Goal: Task Accomplishment & Management: Complete application form

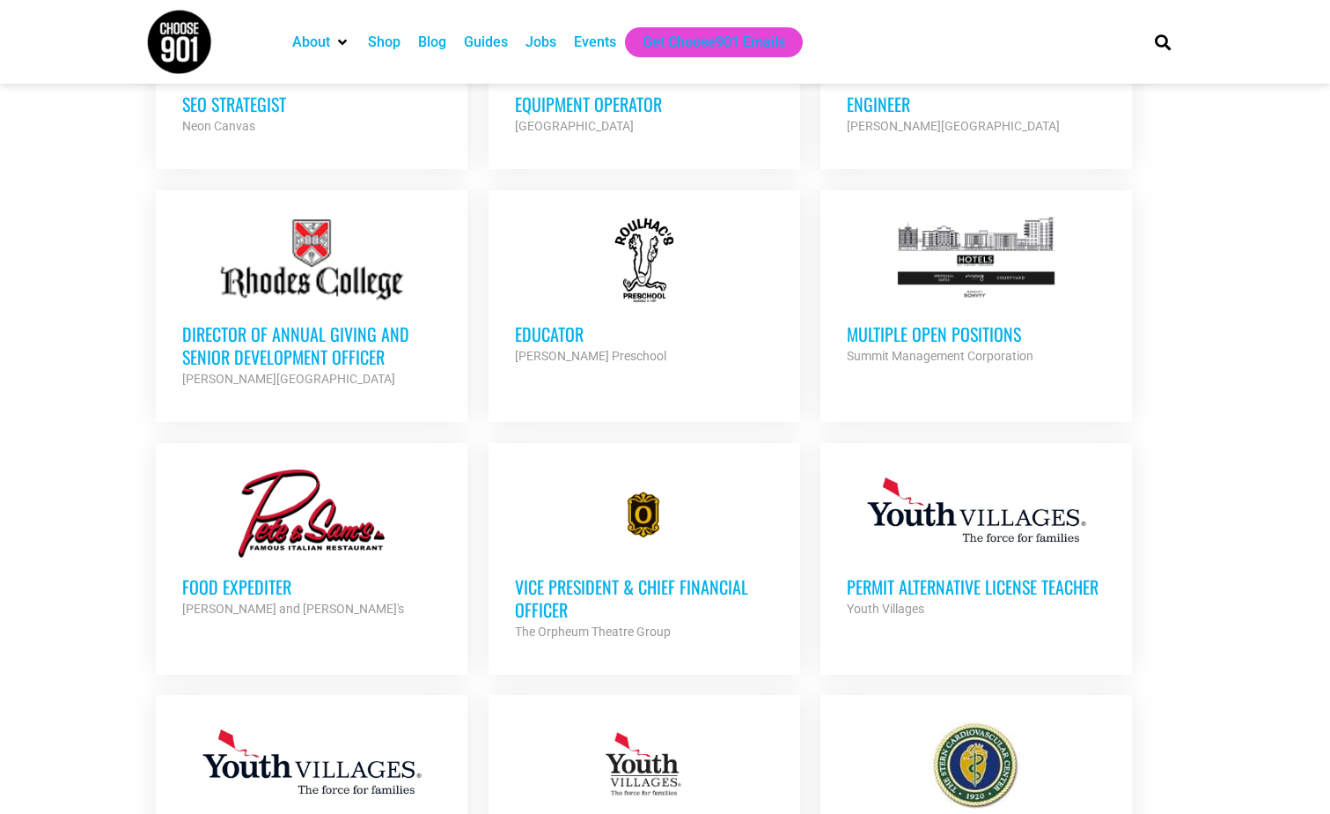
scroll to position [1342, 0]
click at [932, 325] on h3 "Multiple Open Positions" at bounding box center [976, 332] width 259 height 23
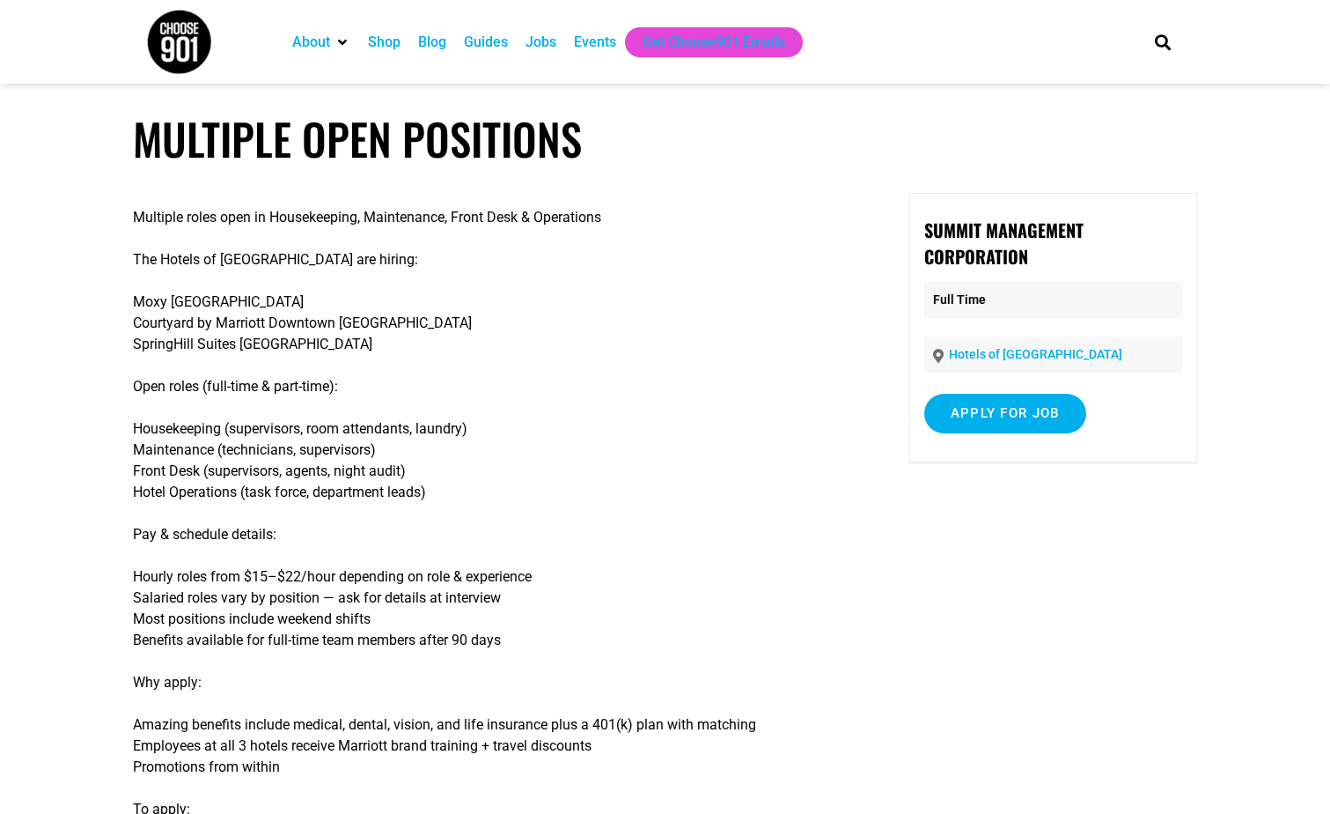
click at [537, 47] on div "Jobs" at bounding box center [541, 42] width 31 height 21
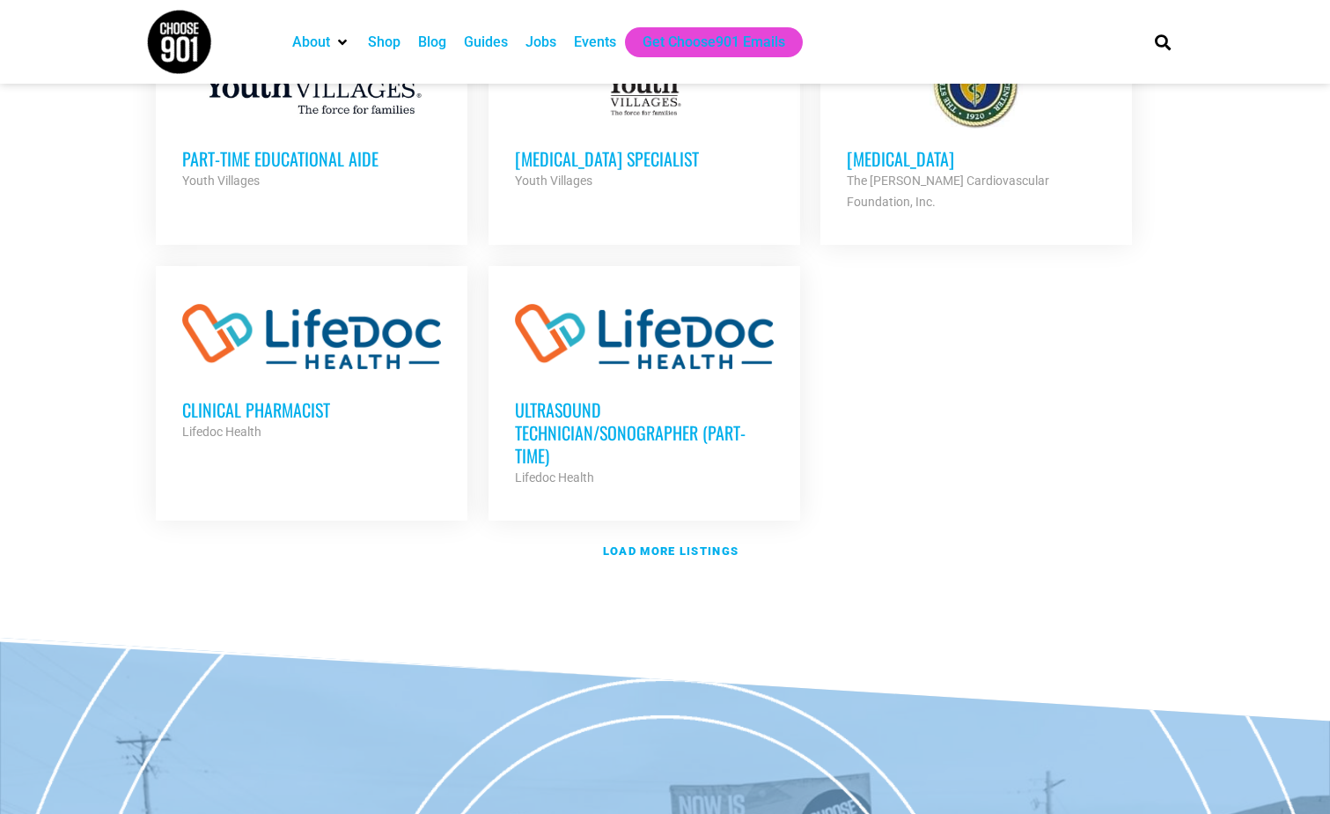
scroll to position [2022, 0]
click at [706, 543] on strong "Load more listings" at bounding box center [671, 549] width 136 height 13
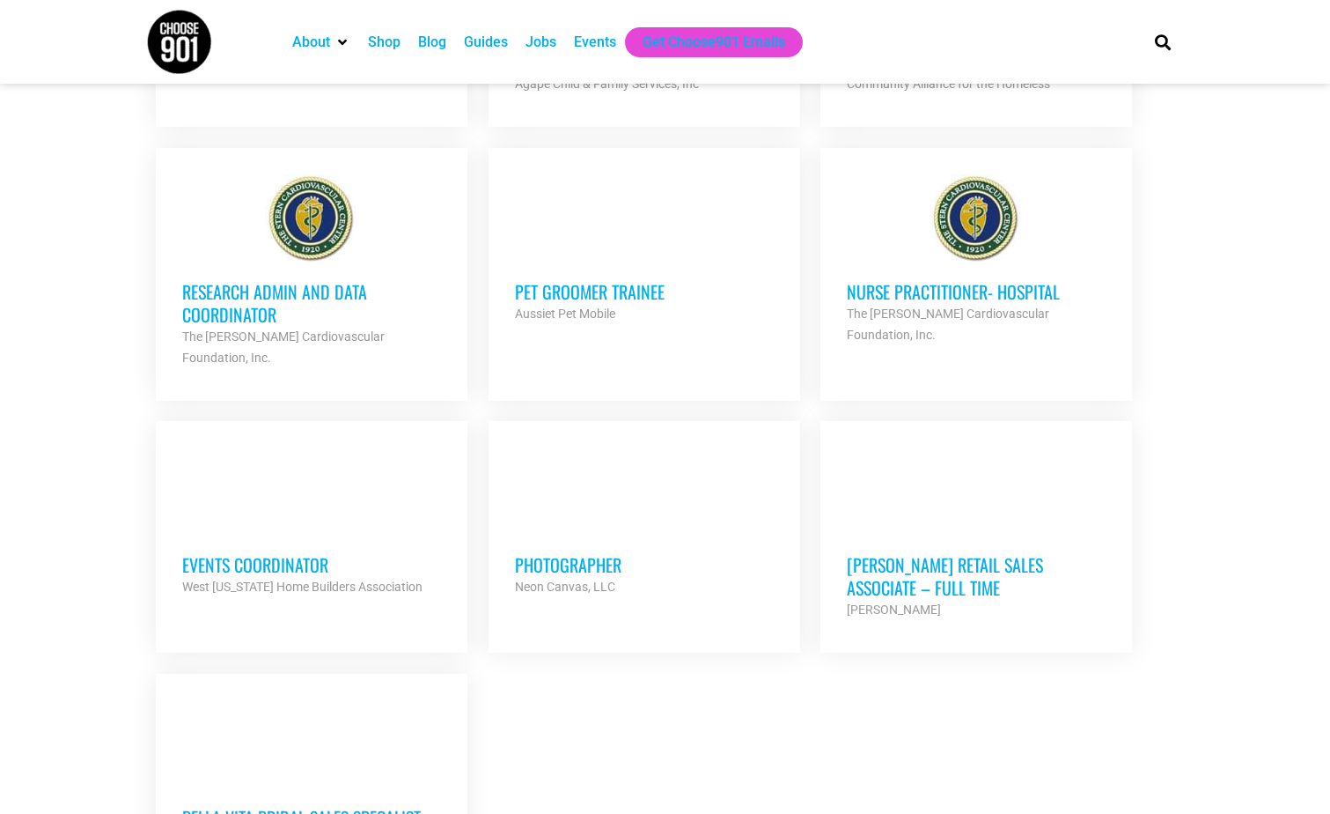
scroll to position [3398, 0]
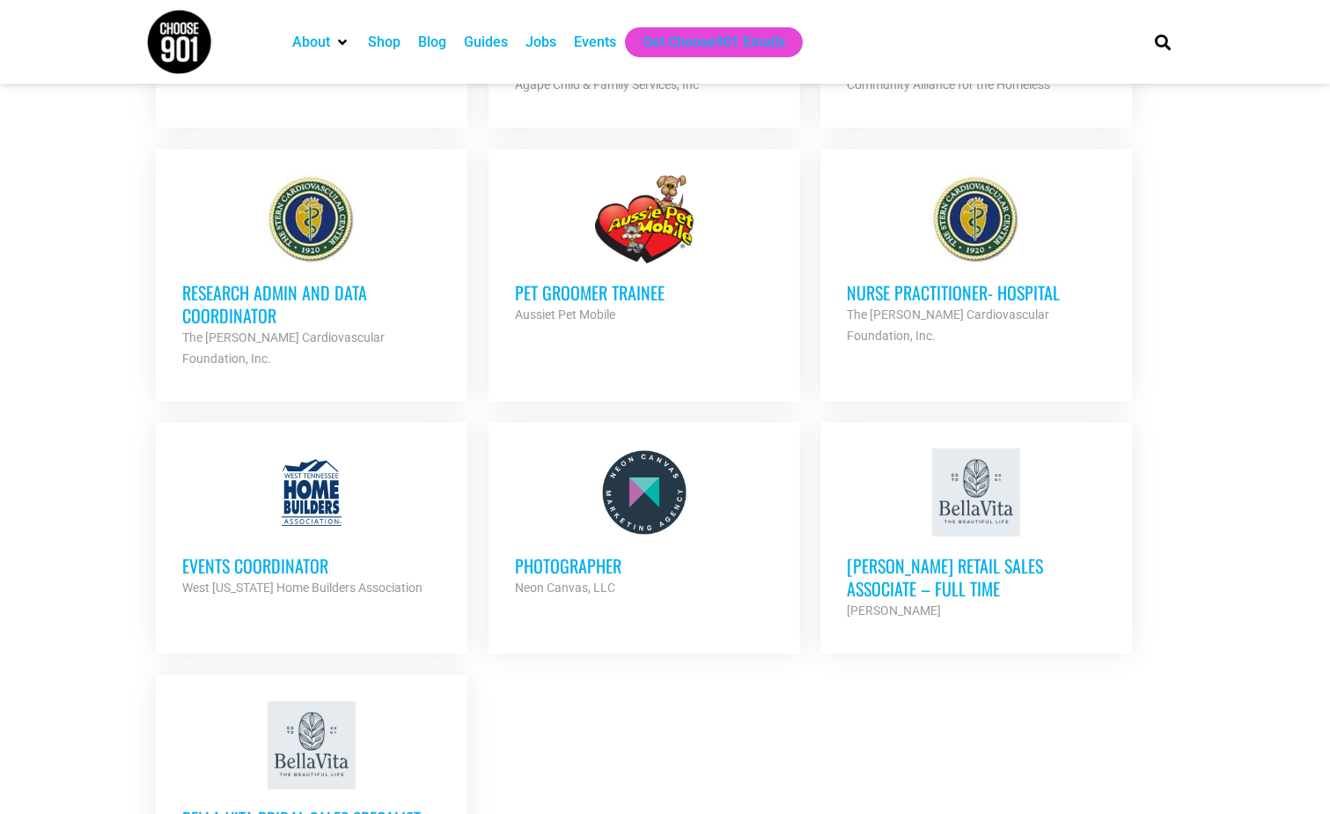
click at [599, 281] on h3 "Pet Groomer Trainee" at bounding box center [644, 292] width 259 height 23
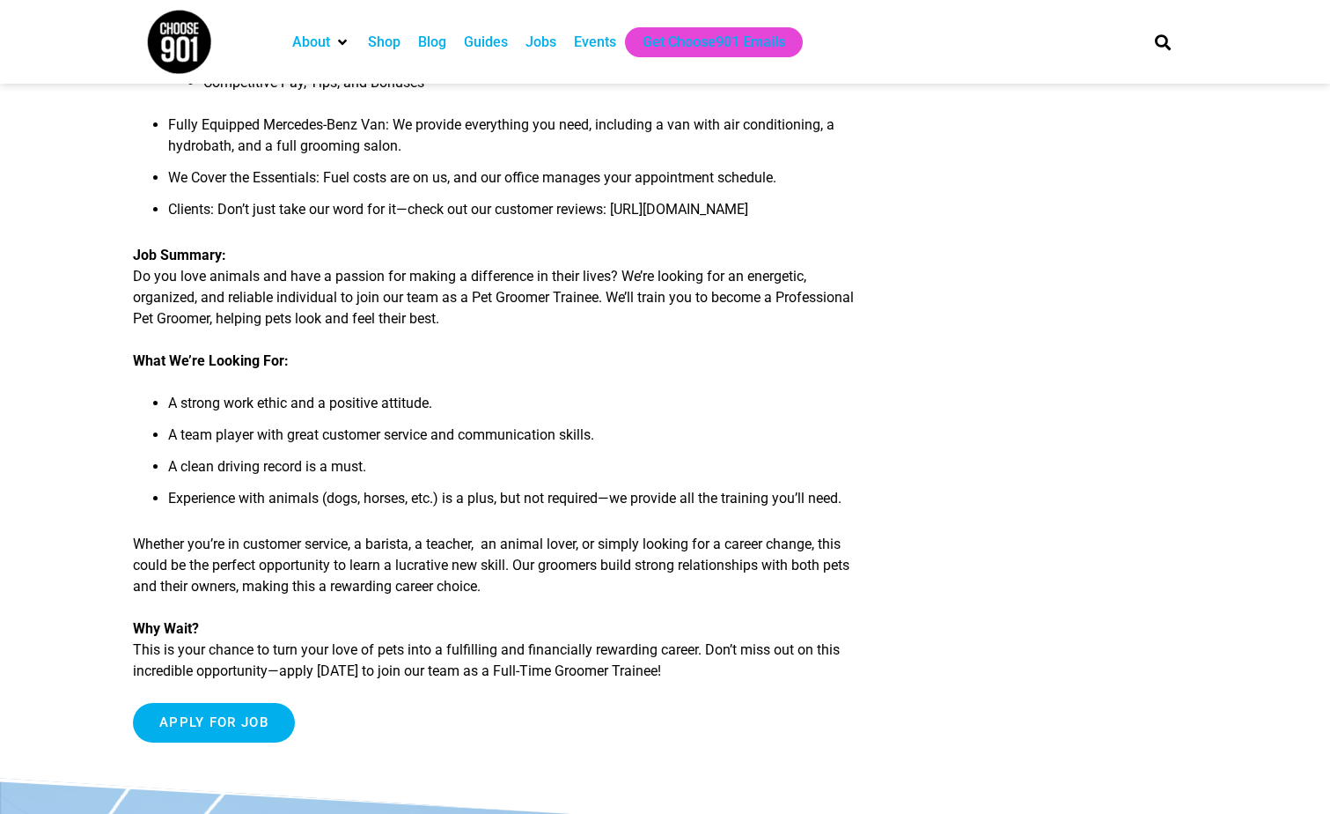
scroll to position [522, 0]
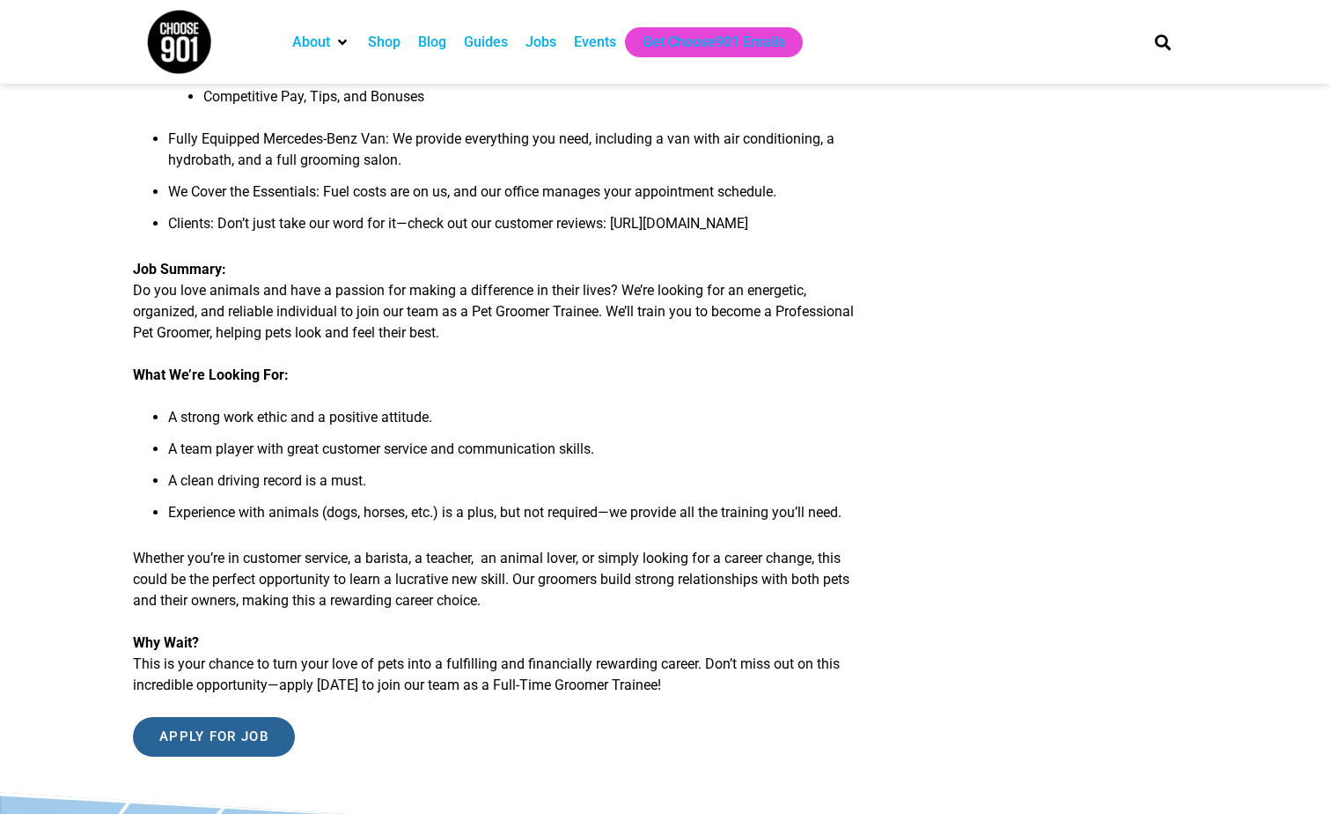
click at [201, 756] on input "Apply for job" at bounding box center [214, 737] width 162 height 40
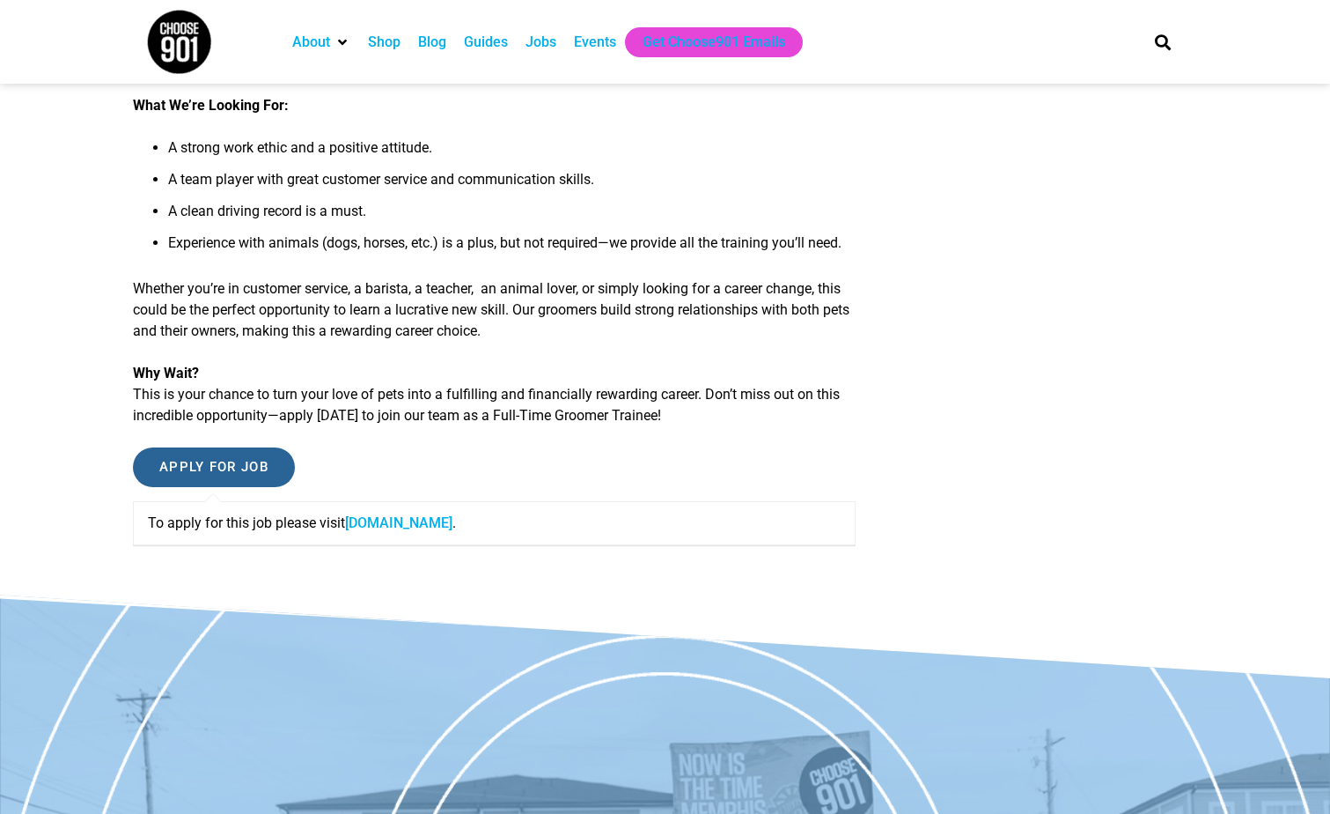
scroll to position [792, 0]
click at [453, 530] on link "aussie-pet-mobile-east-memphis.careerplug.com" at bounding box center [398, 521] width 107 height 17
